Goal: Navigation & Orientation: Find specific page/section

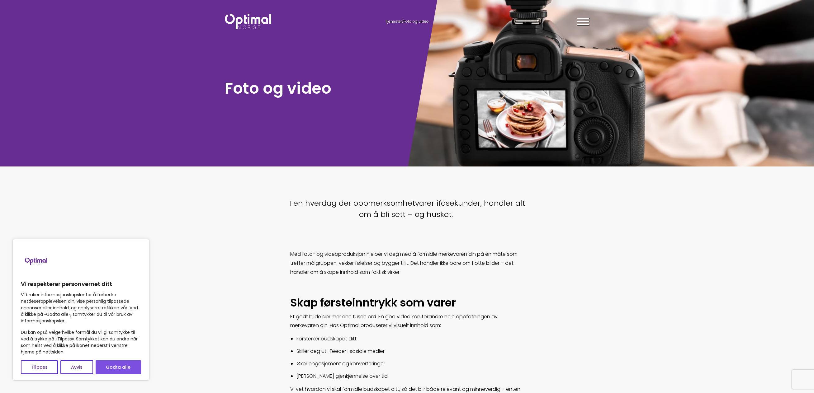
click at [109, 370] on button "Godta alle" at bounding box center [118, 368] width 45 height 14
checkbox input "true"
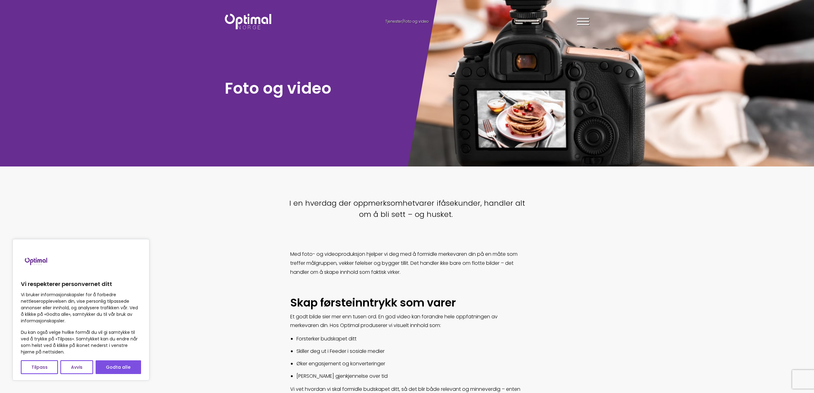
checkbox input "true"
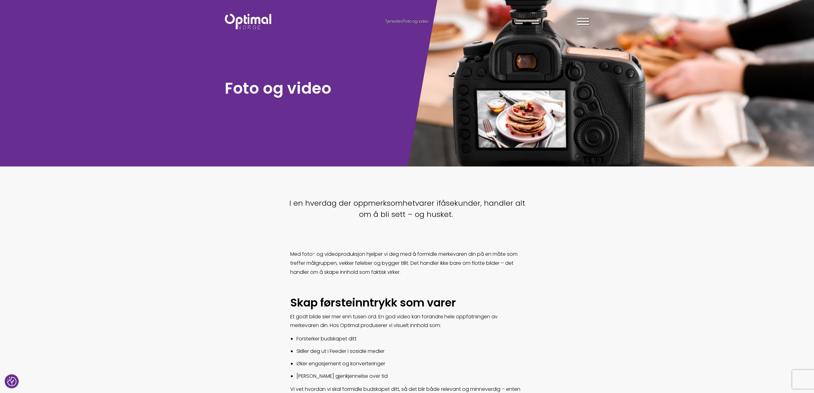
click at [578, 23] on div at bounding box center [583, 23] width 12 height 16
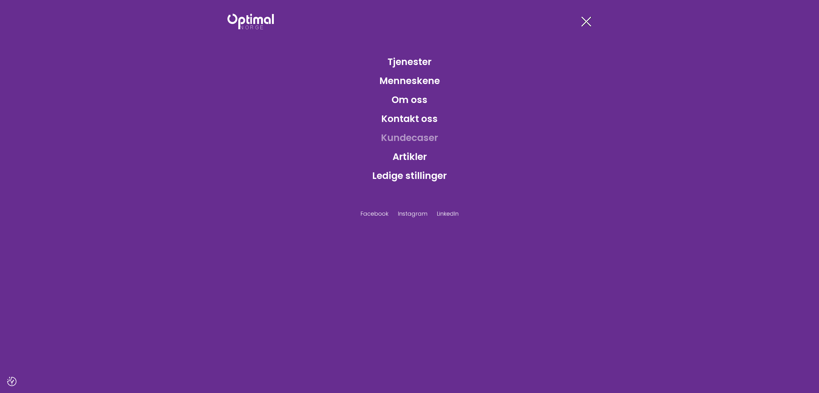
click at [410, 135] on link "Kundecaser" at bounding box center [409, 138] width 67 height 20
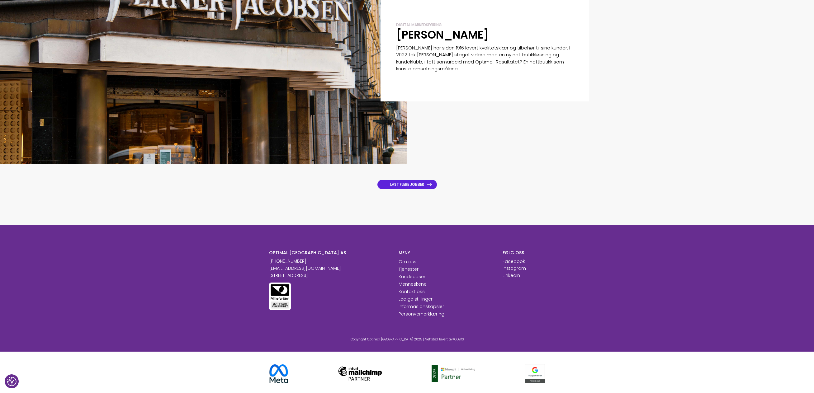
scroll to position [707, 0]
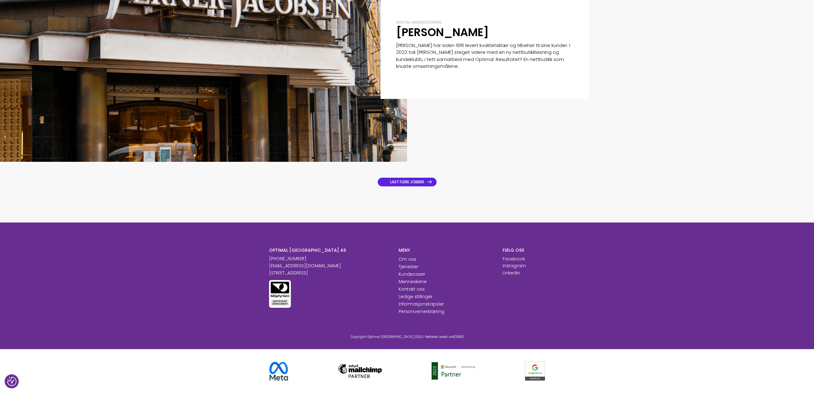
click at [402, 181] on link "LAST FLERE JOBBER" at bounding box center [407, 182] width 59 height 9
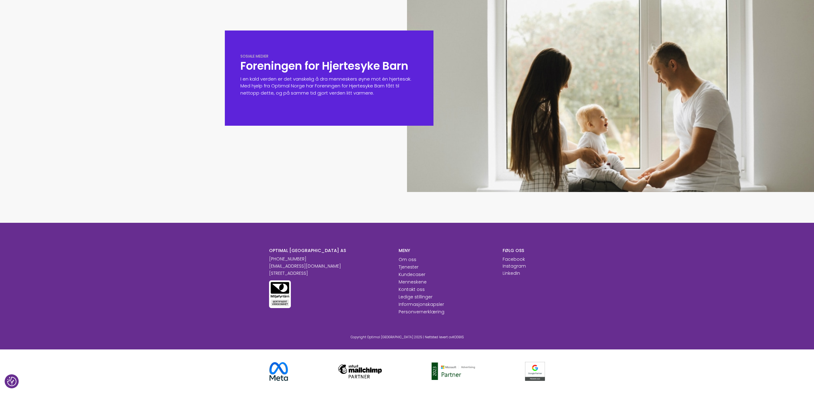
scroll to position [906, 0]
